Goal: Transaction & Acquisition: Purchase product/service

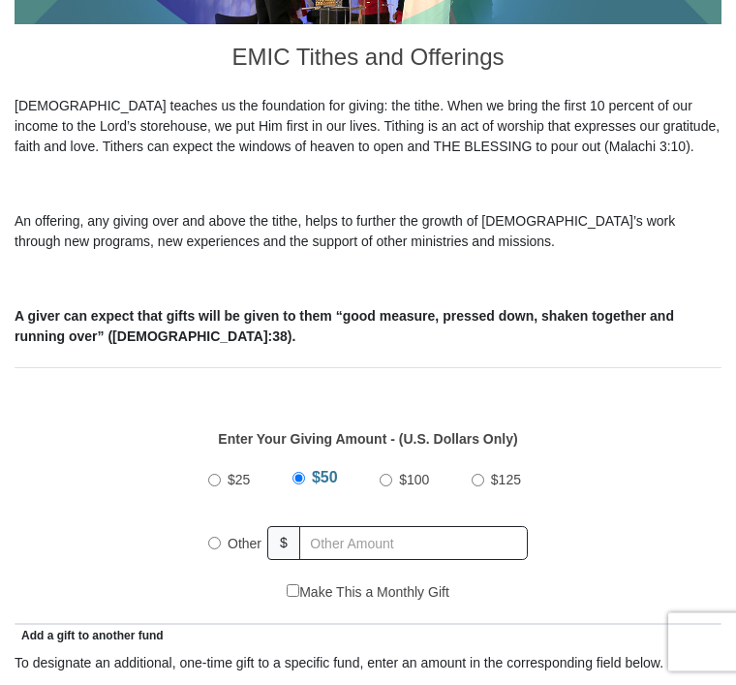
scroll to position [483, 0]
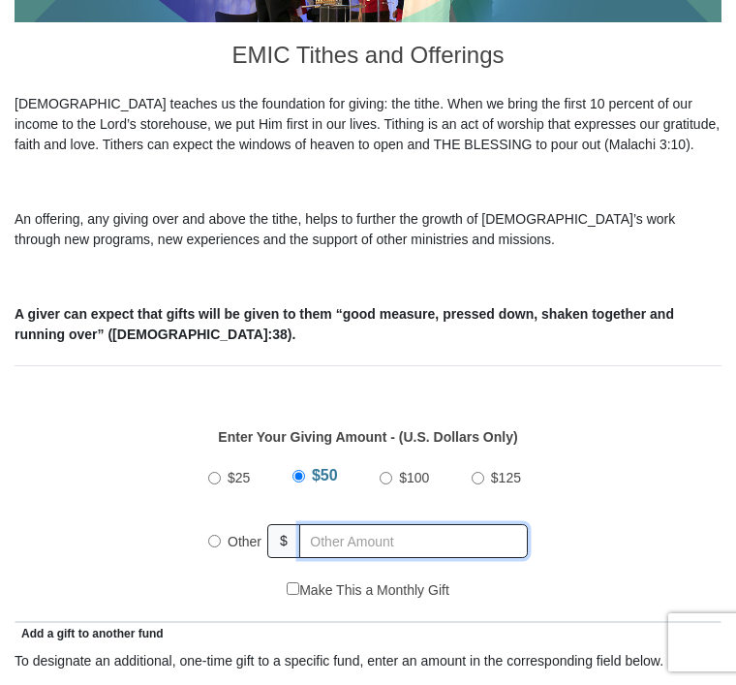
click at [343, 524] on input "text" at bounding box center [413, 541] width 229 height 34
radio input "true"
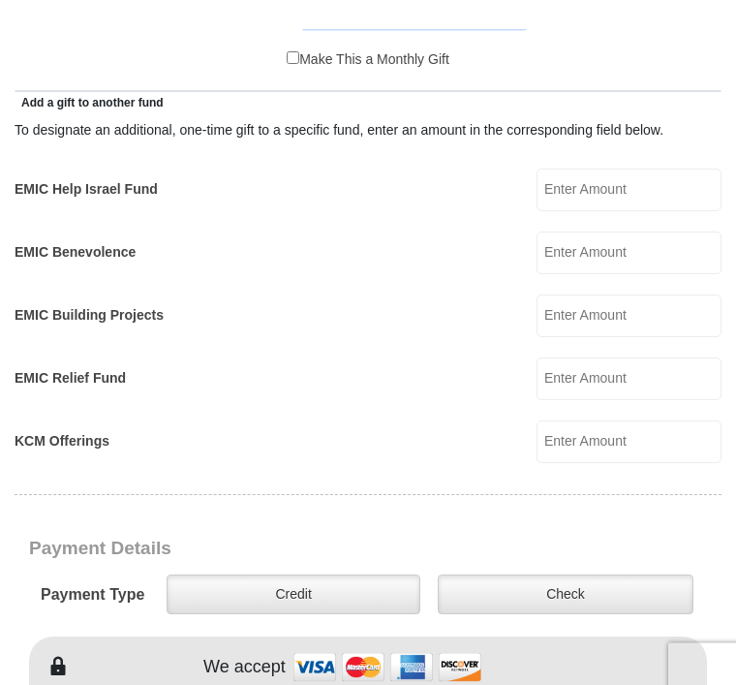
scroll to position [1048, 0]
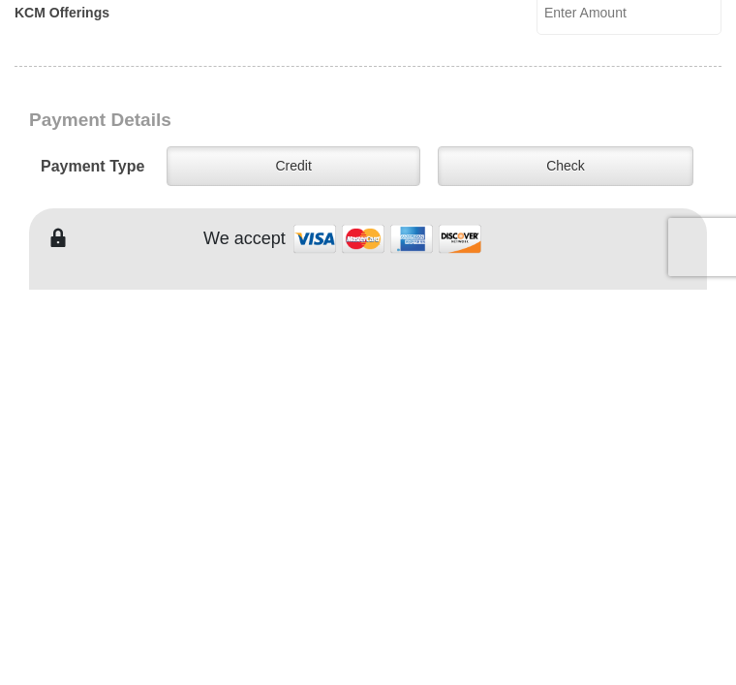
type input "335.00"
click at [586, 541] on label "Check" at bounding box center [566, 561] width 256 height 40
click at [0, 0] on input "Check" at bounding box center [0, 0] width 0 height 0
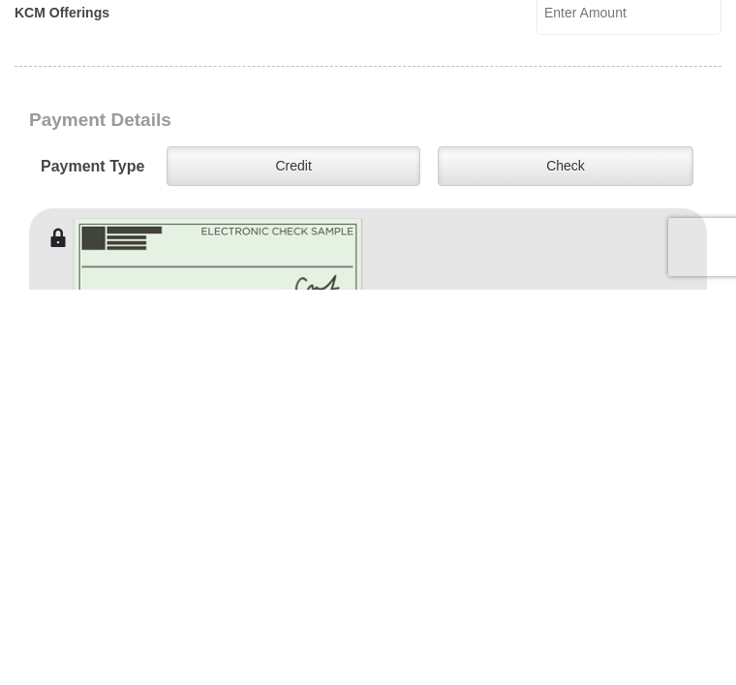
scroll to position [1443, 0]
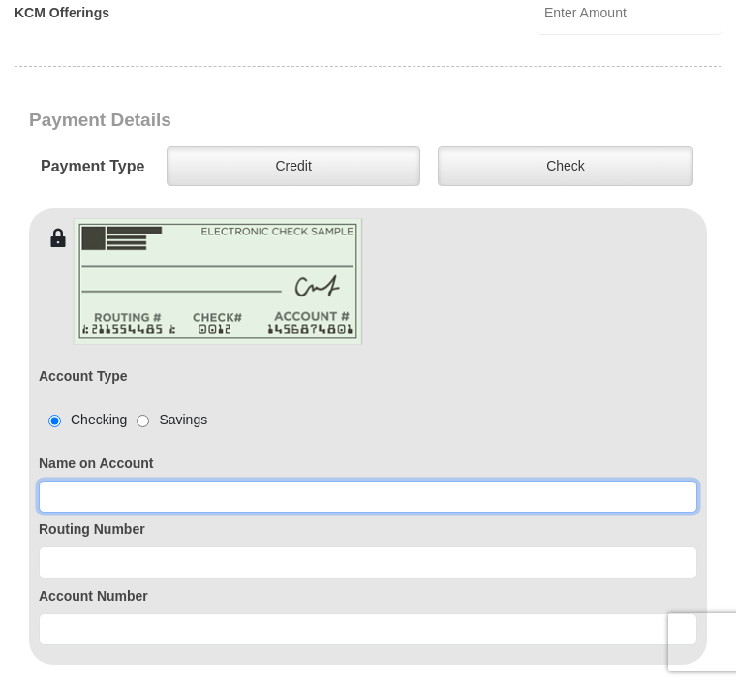
click at [97, 480] on input at bounding box center [368, 496] width 658 height 33
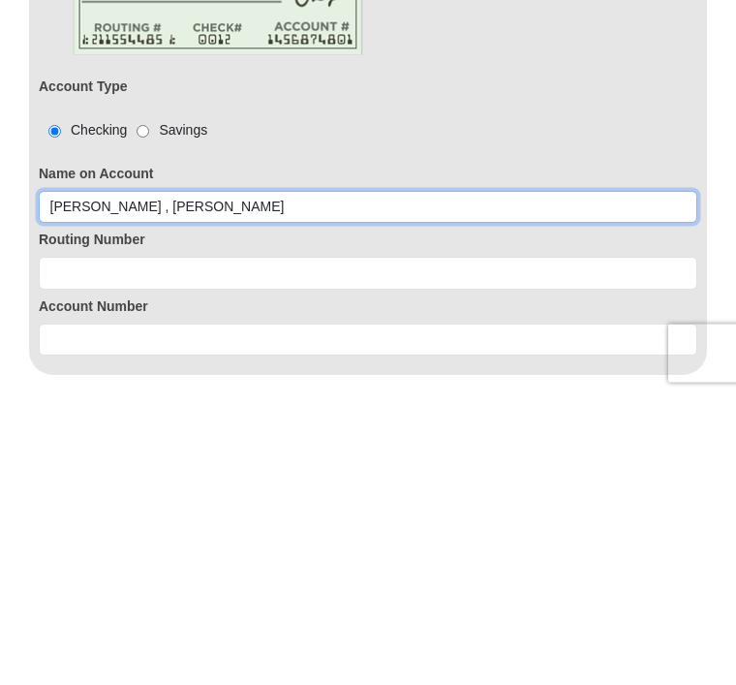
type input "[PERSON_NAME] , [PERSON_NAME]"
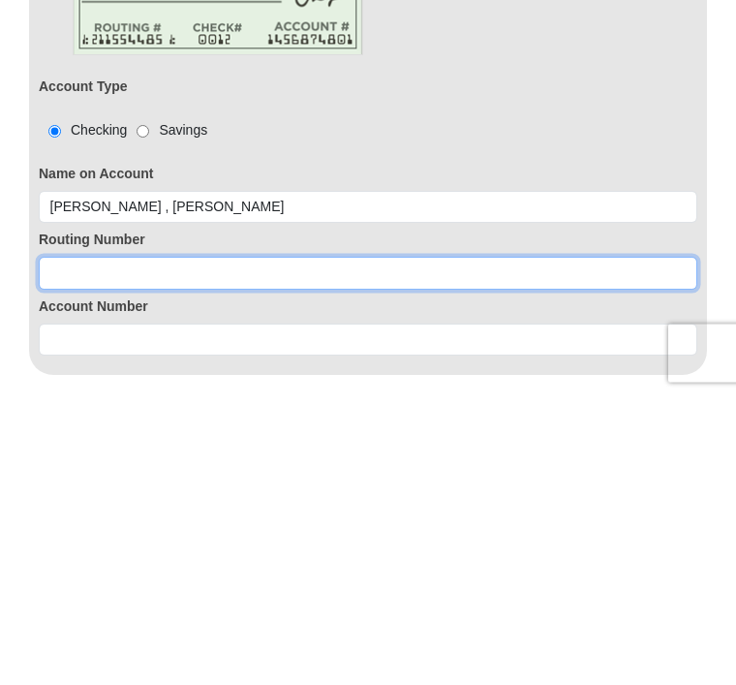
click at [78, 546] on input at bounding box center [368, 562] width 658 height 33
type input "322270518"
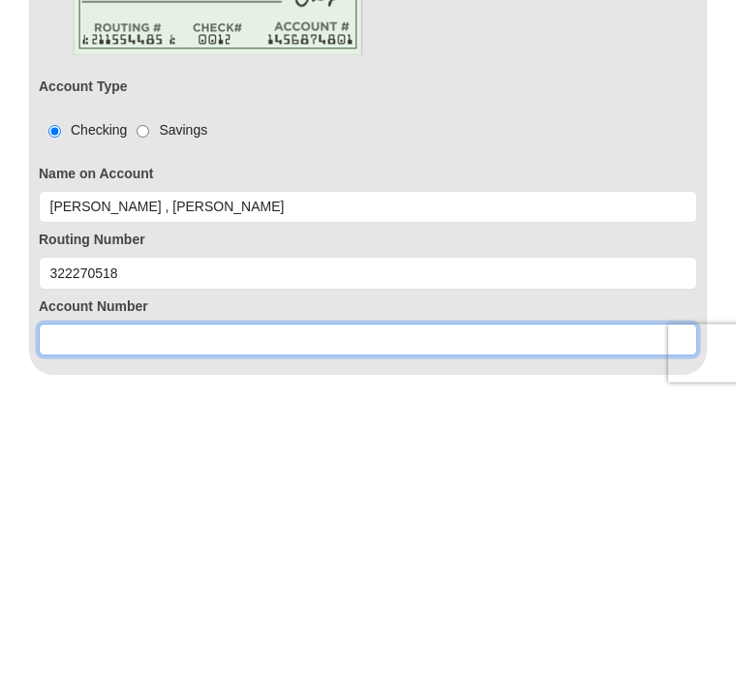
click at [74, 613] on input at bounding box center [368, 629] width 658 height 33
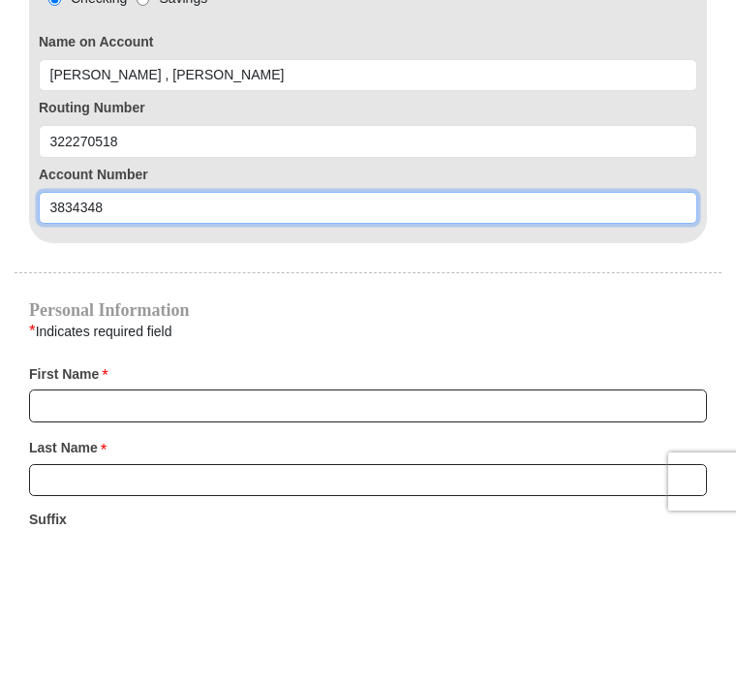
scroll to position [1711, 0]
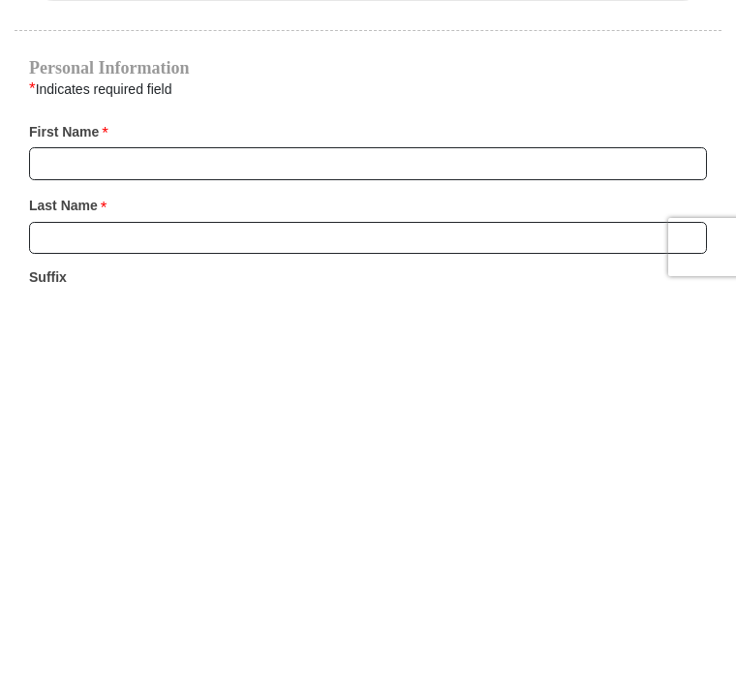
type input "3834348"
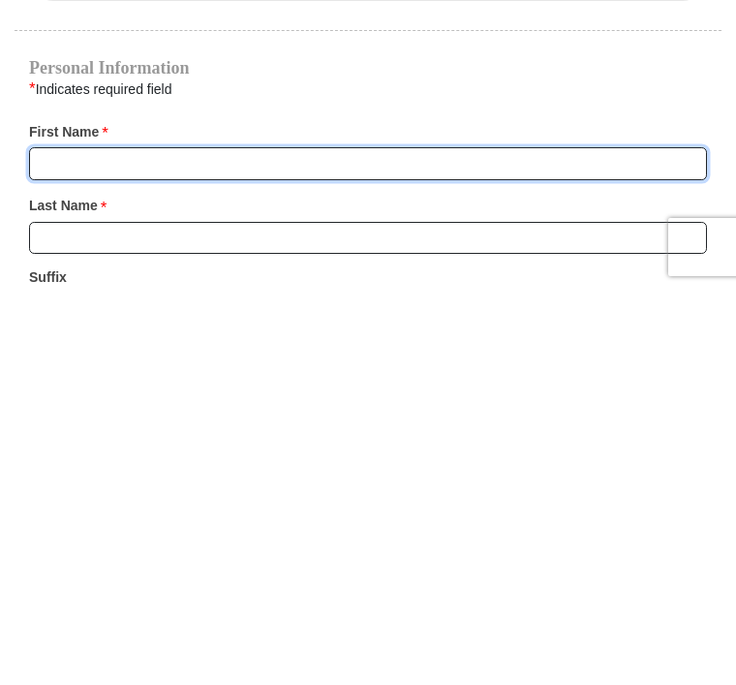
click at [62, 542] on input "First Name *" at bounding box center [368, 558] width 678 height 33
type input "[PERSON_NAME]"
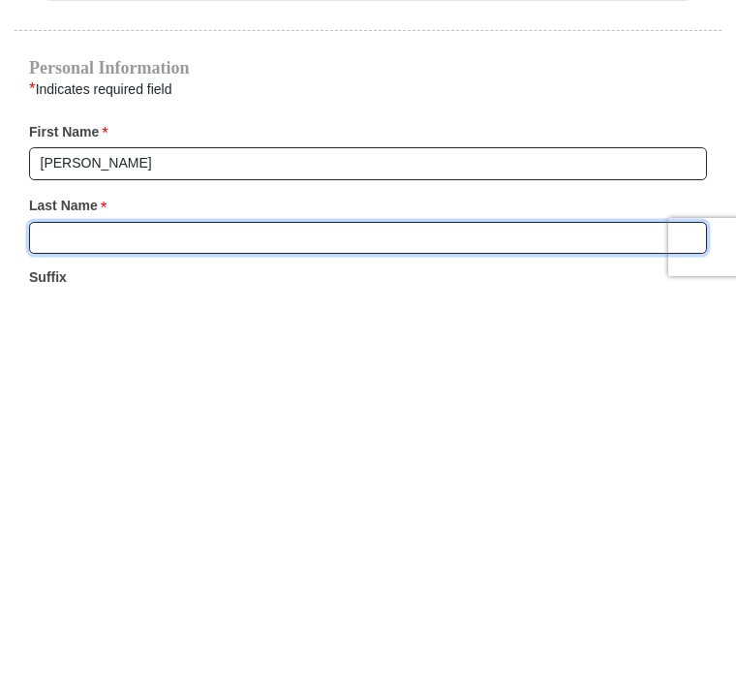
click at [56, 617] on input "Last Name *" at bounding box center [368, 633] width 678 height 33
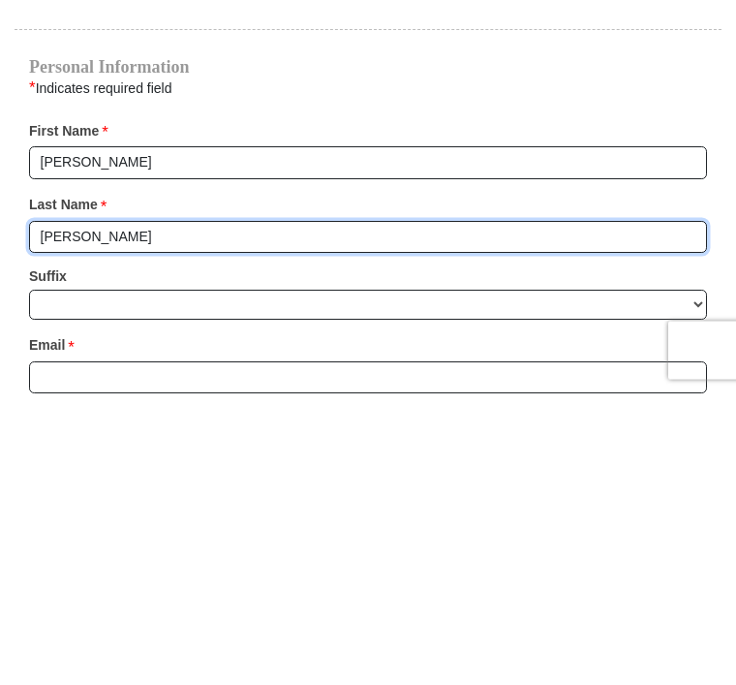
scroll to position [1815, 0]
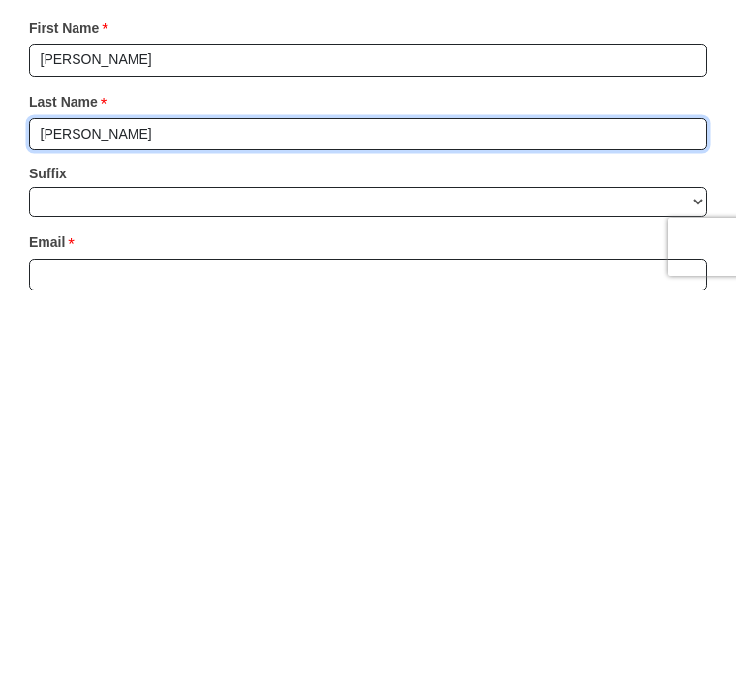
type input "[PERSON_NAME]"
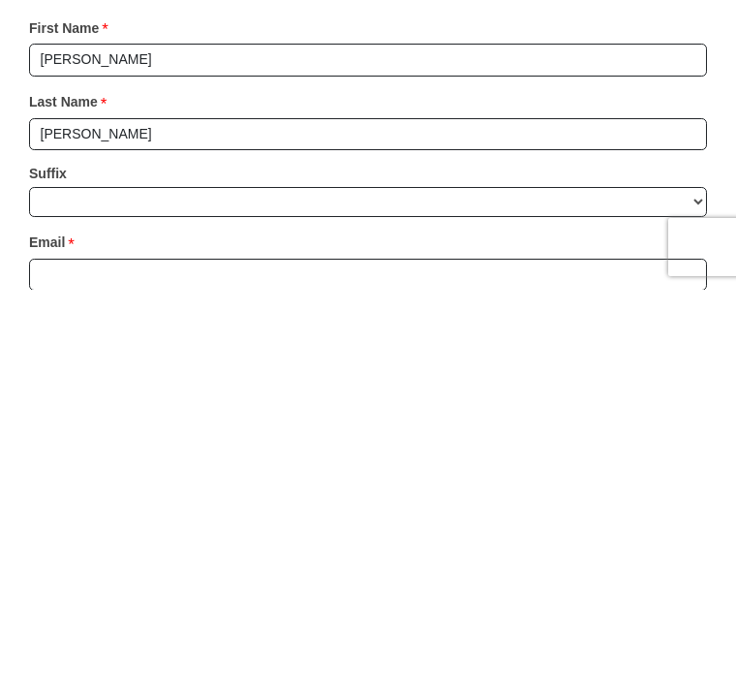
click at [93, 654] on input "Email *" at bounding box center [368, 670] width 678 height 33
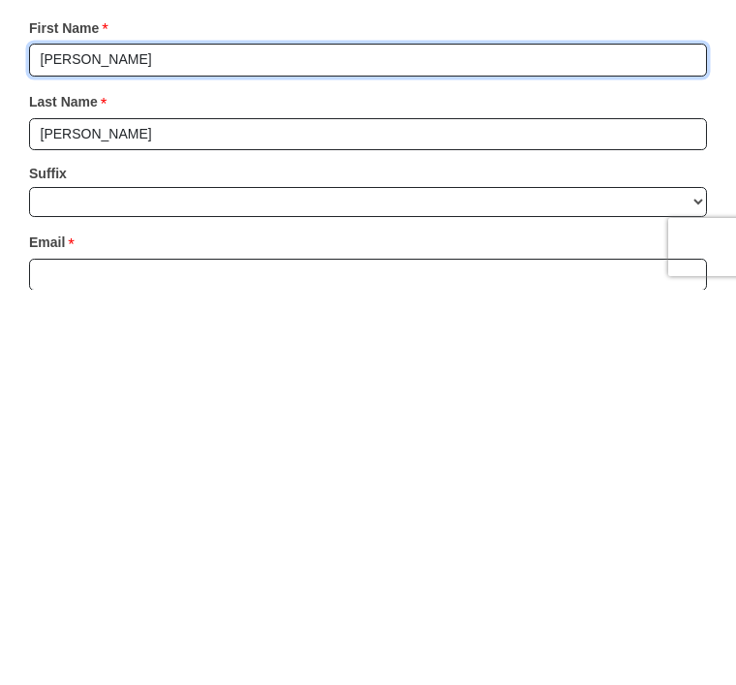
click at [170, 439] on input "[PERSON_NAME]" at bounding box center [368, 455] width 678 height 33
type input "[PERSON_NAME] ,"
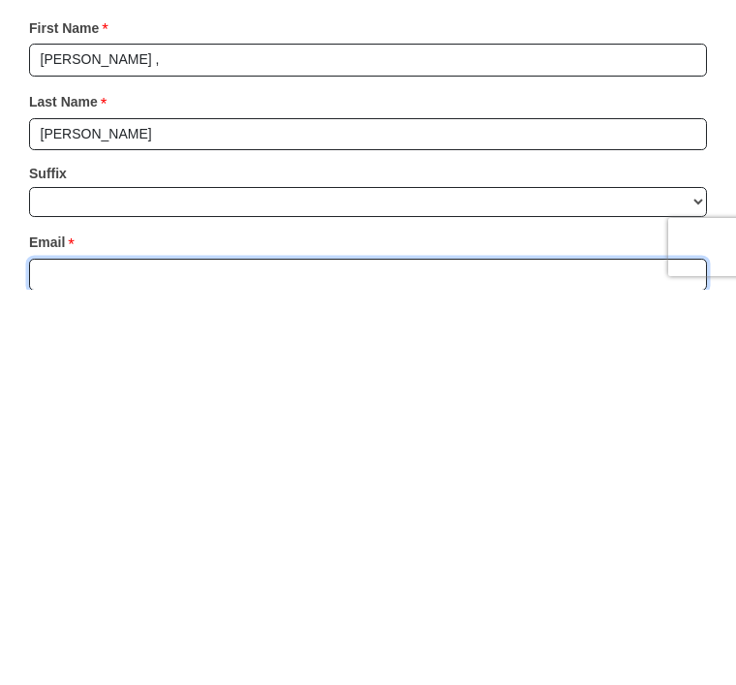
click at [72, 654] on input "Email *" at bounding box center [368, 670] width 678 height 33
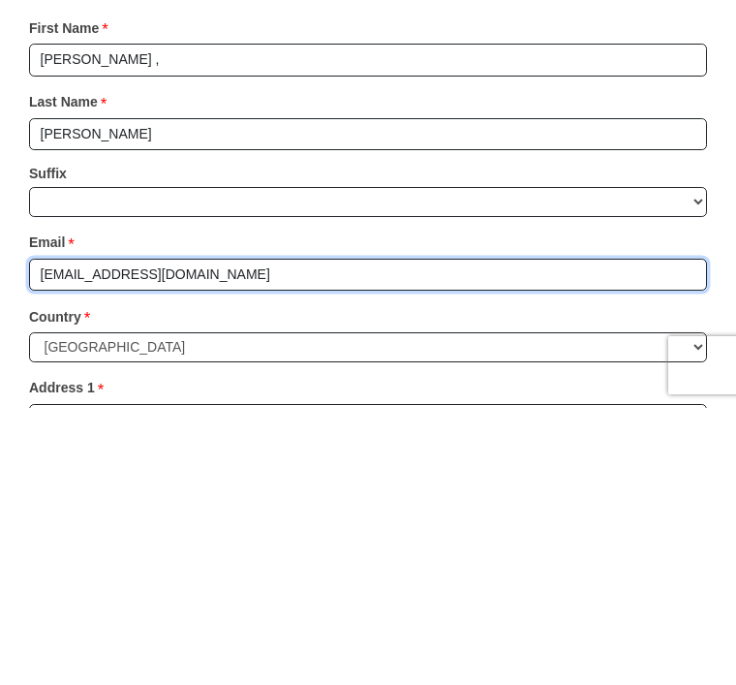
scroll to position [1937, 0]
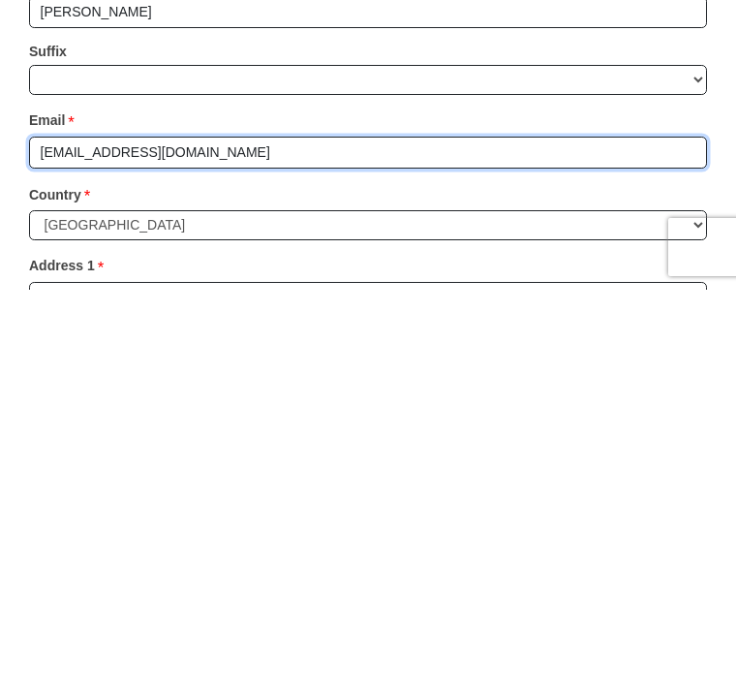
type input "[EMAIL_ADDRESS][DOMAIN_NAME]"
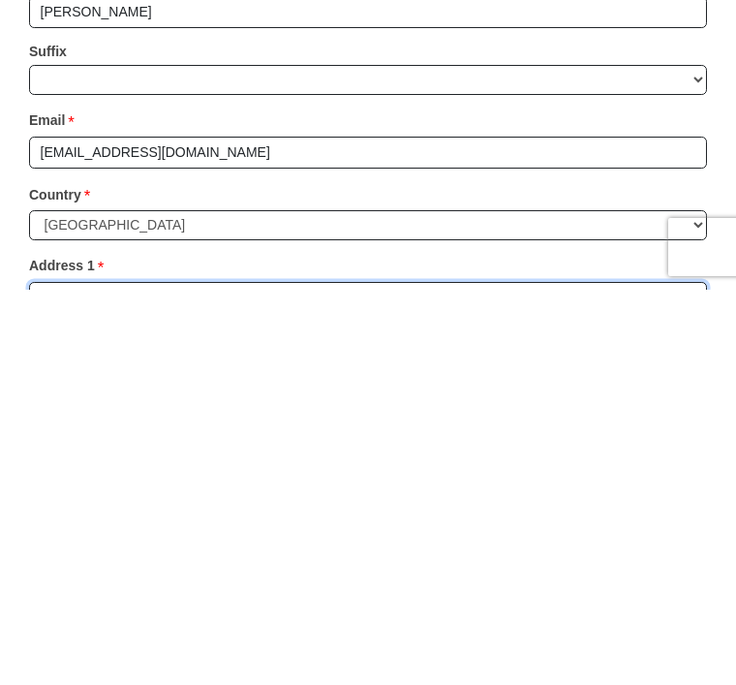
click at [81, 677] on input "Address 1 *" at bounding box center [368, 693] width 678 height 33
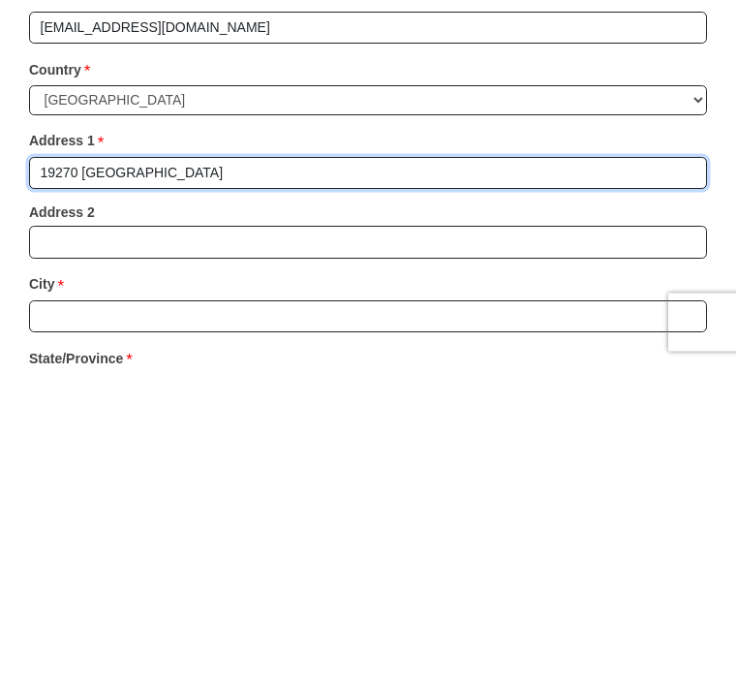
scroll to position [2137, 0]
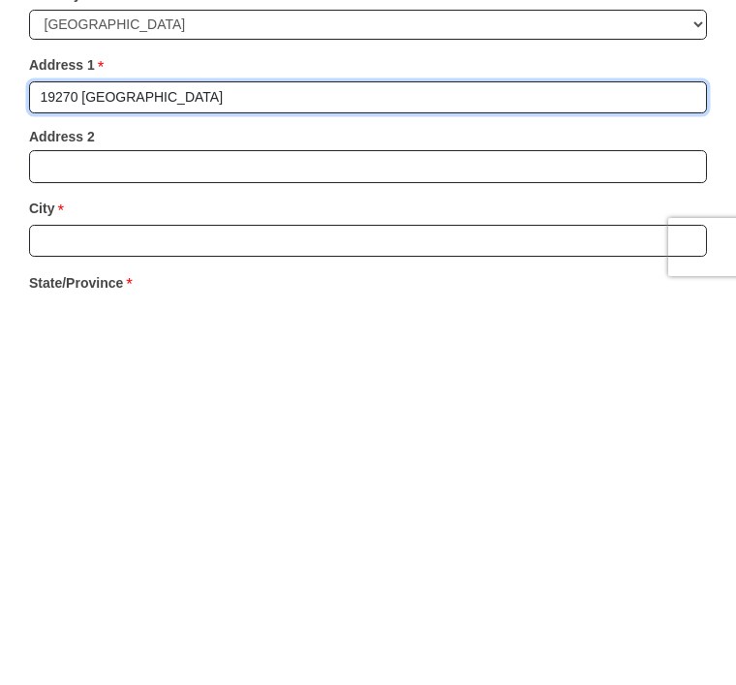
type input "19270 [GEOGRAPHIC_DATA]"
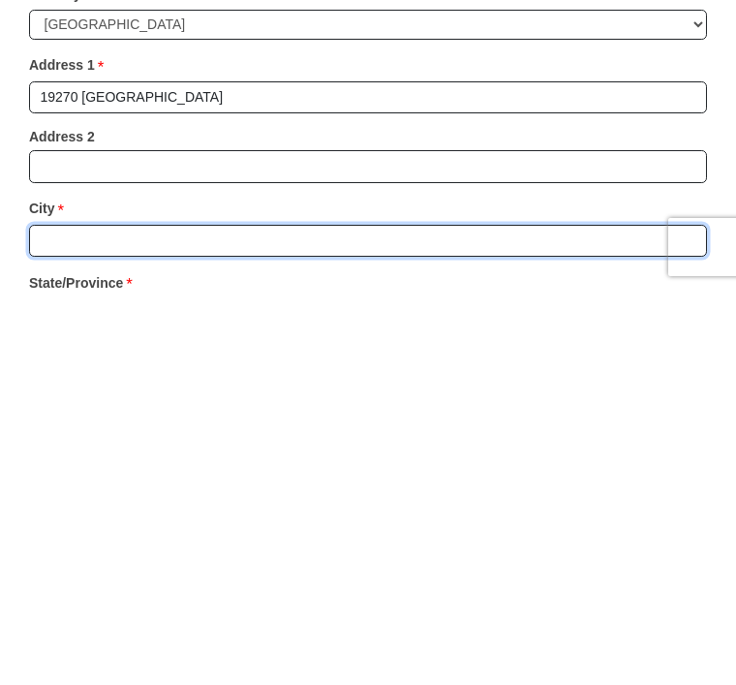
click at [78, 620] on input "City *" at bounding box center [368, 636] width 678 height 33
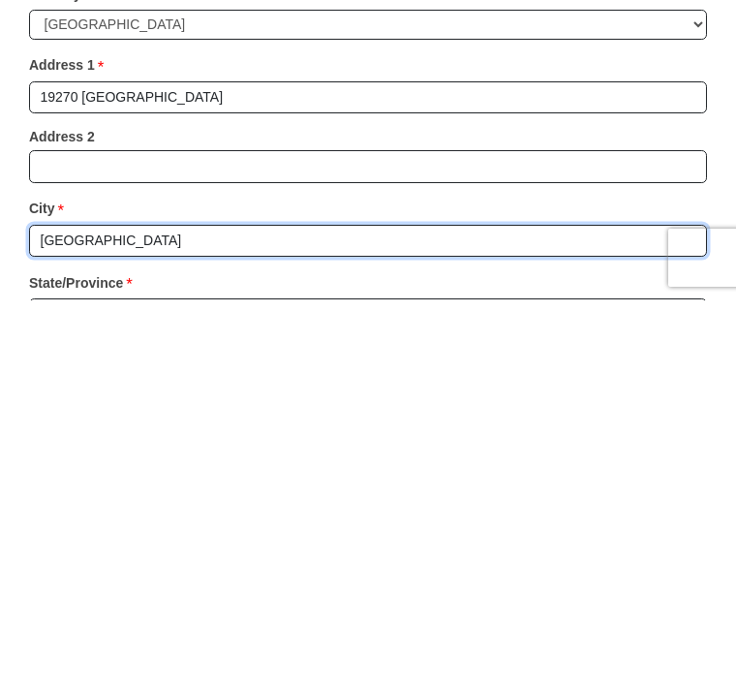
scroll to position [2199, 0]
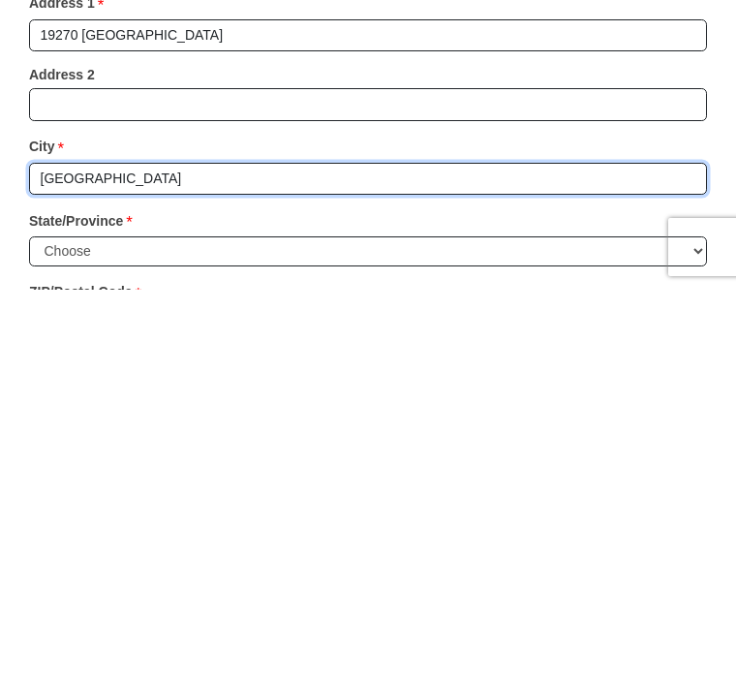
type input "[GEOGRAPHIC_DATA]"
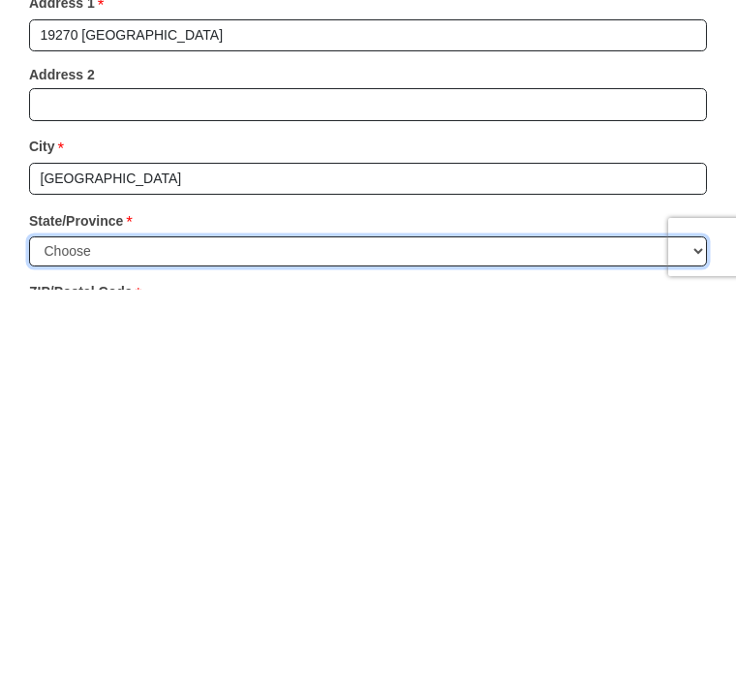
click at [691, 631] on select "Choose [US_STATE] [US_STATE] [US_STATE] [US_STATE] [US_STATE] Armed Forces Amer…" at bounding box center [368, 646] width 678 height 30
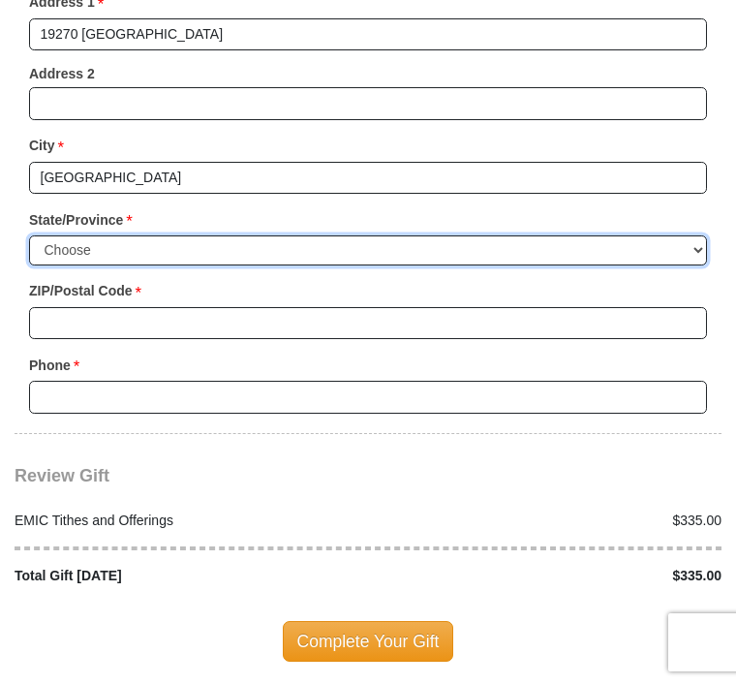
select select "CA"
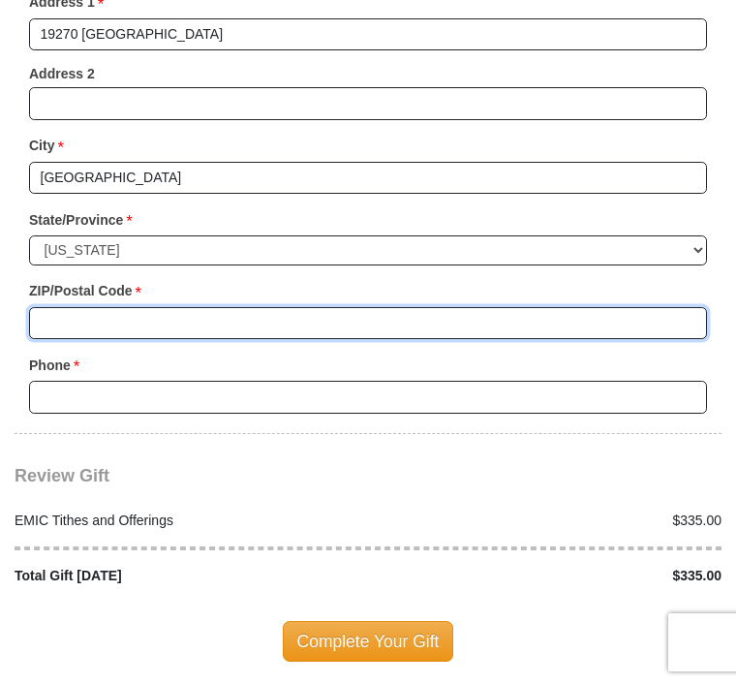
click at [79, 307] on input "ZIP/Postal Code *" at bounding box center [368, 323] width 678 height 33
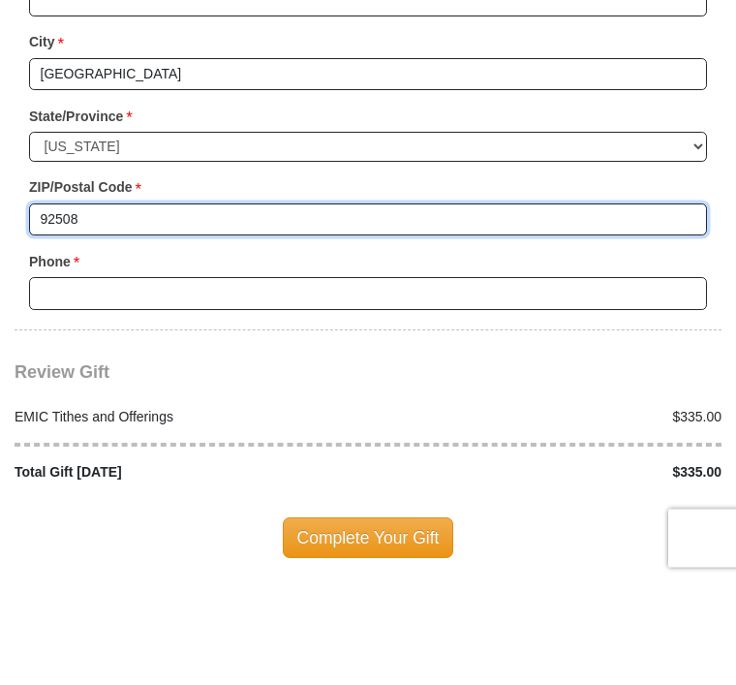
type input "92508"
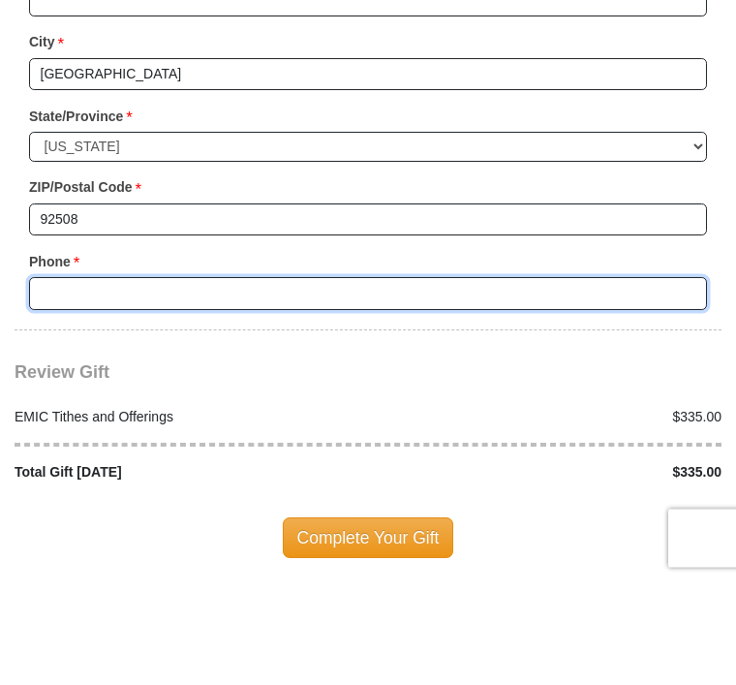
click at [82, 382] on input "Phone * *" at bounding box center [368, 398] width 678 height 33
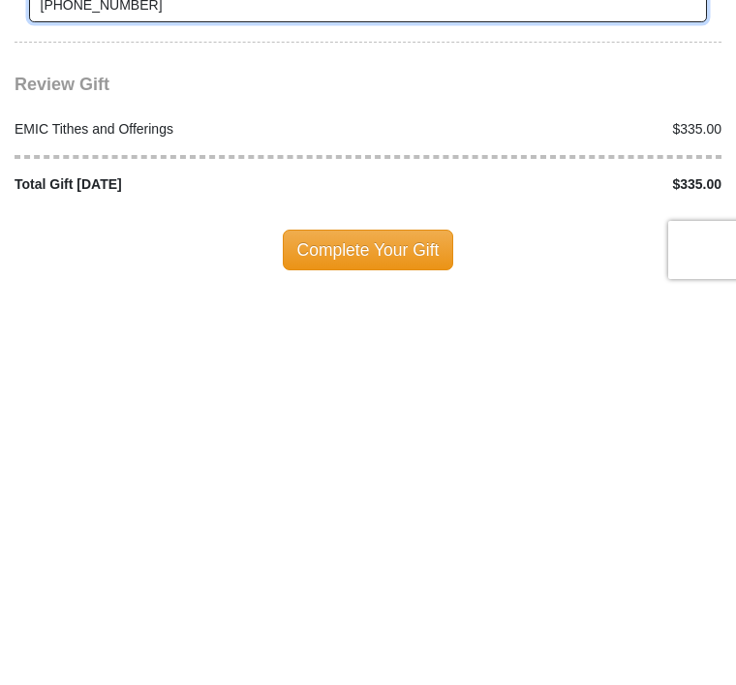
type input "[PHONE_NUMBER]"
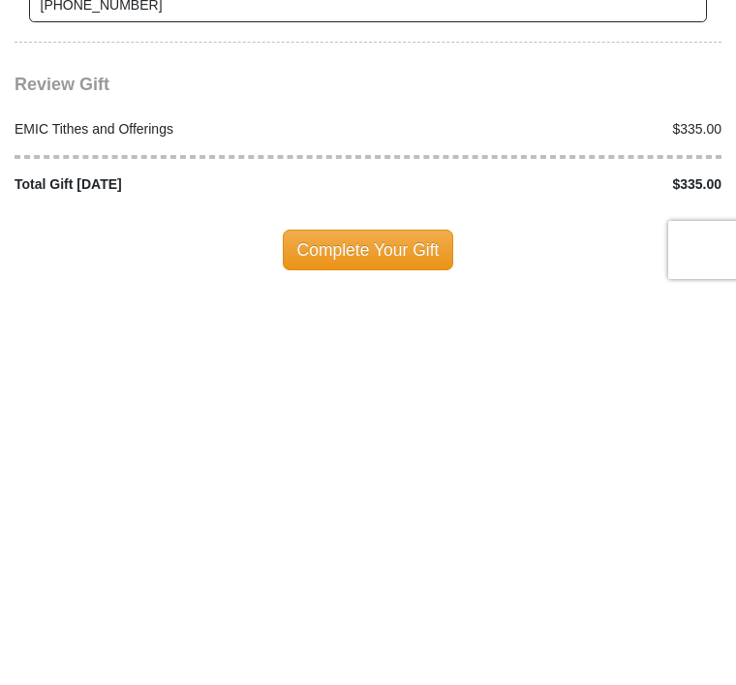
click at [389, 622] on span "Complete Your Gift" at bounding box center [368, 642] width 171 height 41
